Goal: Information Seeking & Learning: Learn about a topic

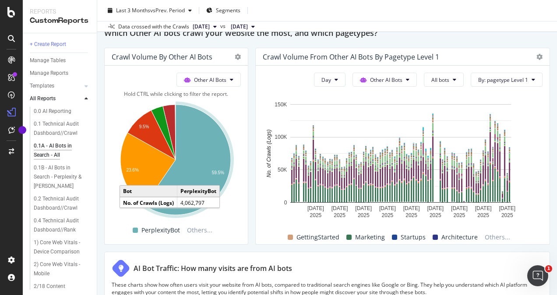
scroll to position [1317, 0]
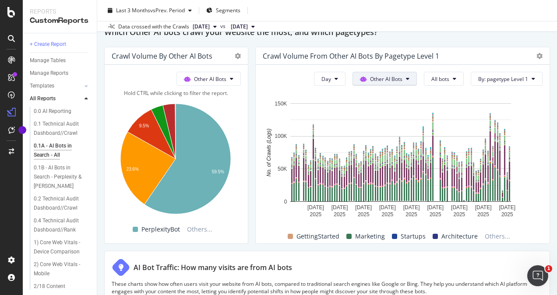
click at [404, 73] on button "Other AI Bots" at bounding box center [384, 79] width 64 height 14
click at [438, 80] on span "All bots" at bounding box center [440, 78] width 18 height 7
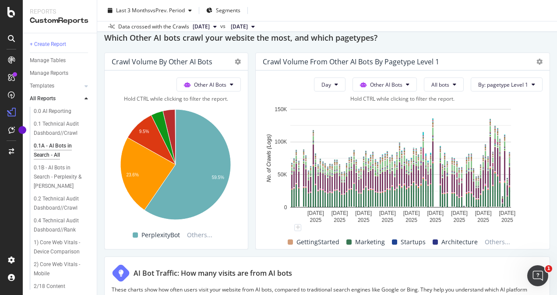
scroll to position [1312, 0]
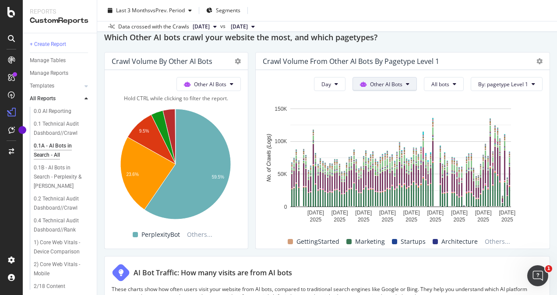
click at [406, 82] on button "Other AI Bots" at bounding box center [384, 84] width 64 height 14
click at [453, 83] on icon at bounding box center [455, 83] width 4 height 5
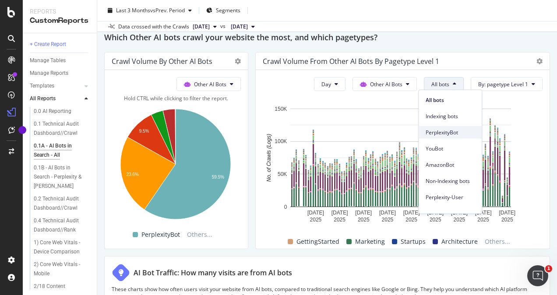
click at [441, 132] on span "PerplexityBot" at bounding box center [450, 132] width 49 height 8
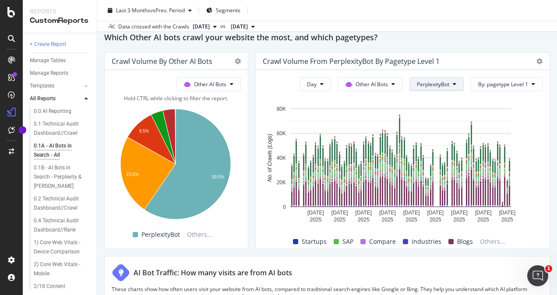
click at [453, 82] on icon at bounding box center [455, 83] width 4 height 5
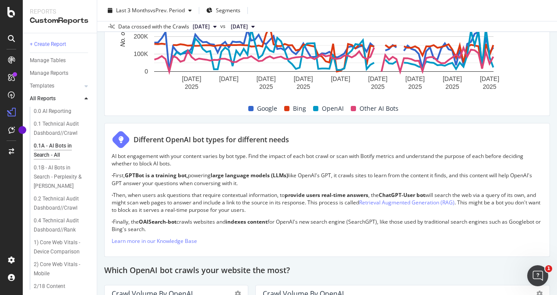
scroll to position [532, 0]
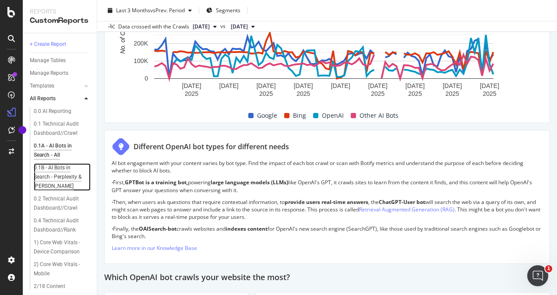
click at [60, 173] on div "0.1B - AI Bots in Search - Perplexity & Claude" at bounding box center [60, 177] width 53 height 28
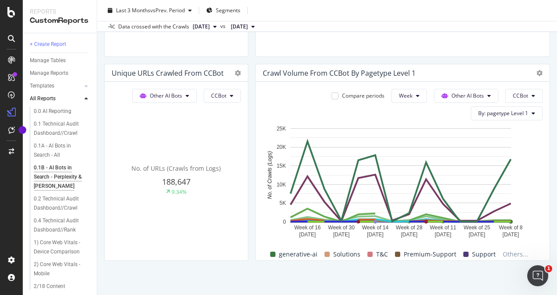
scroll to position [1061, 0]
